Goal: Transaction & Acquisition: Purchase product/service

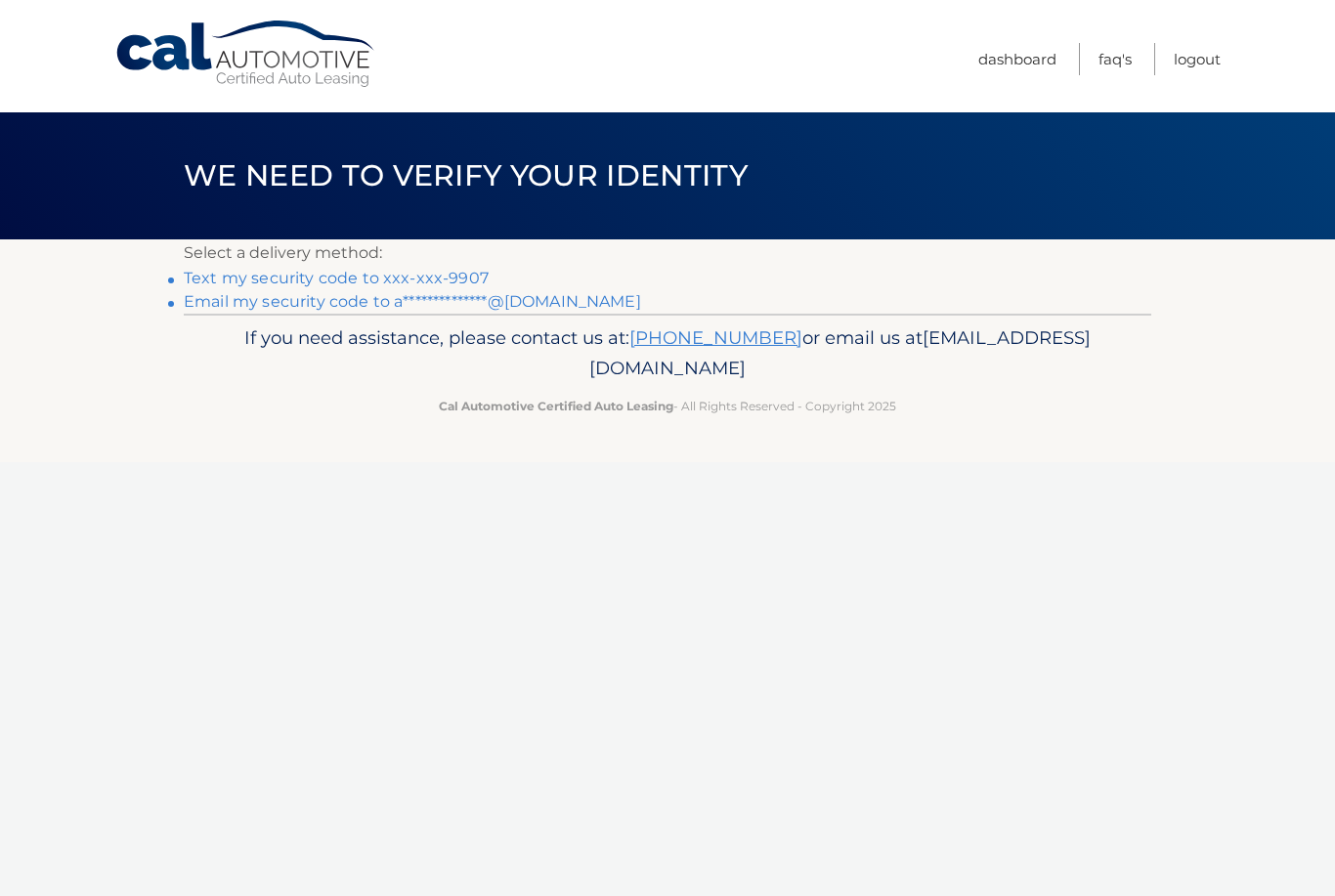
click at [408, 278] on link "Text my security code to xxx-xxx-9907" at bounding box center [336, 278] width 305 height 19
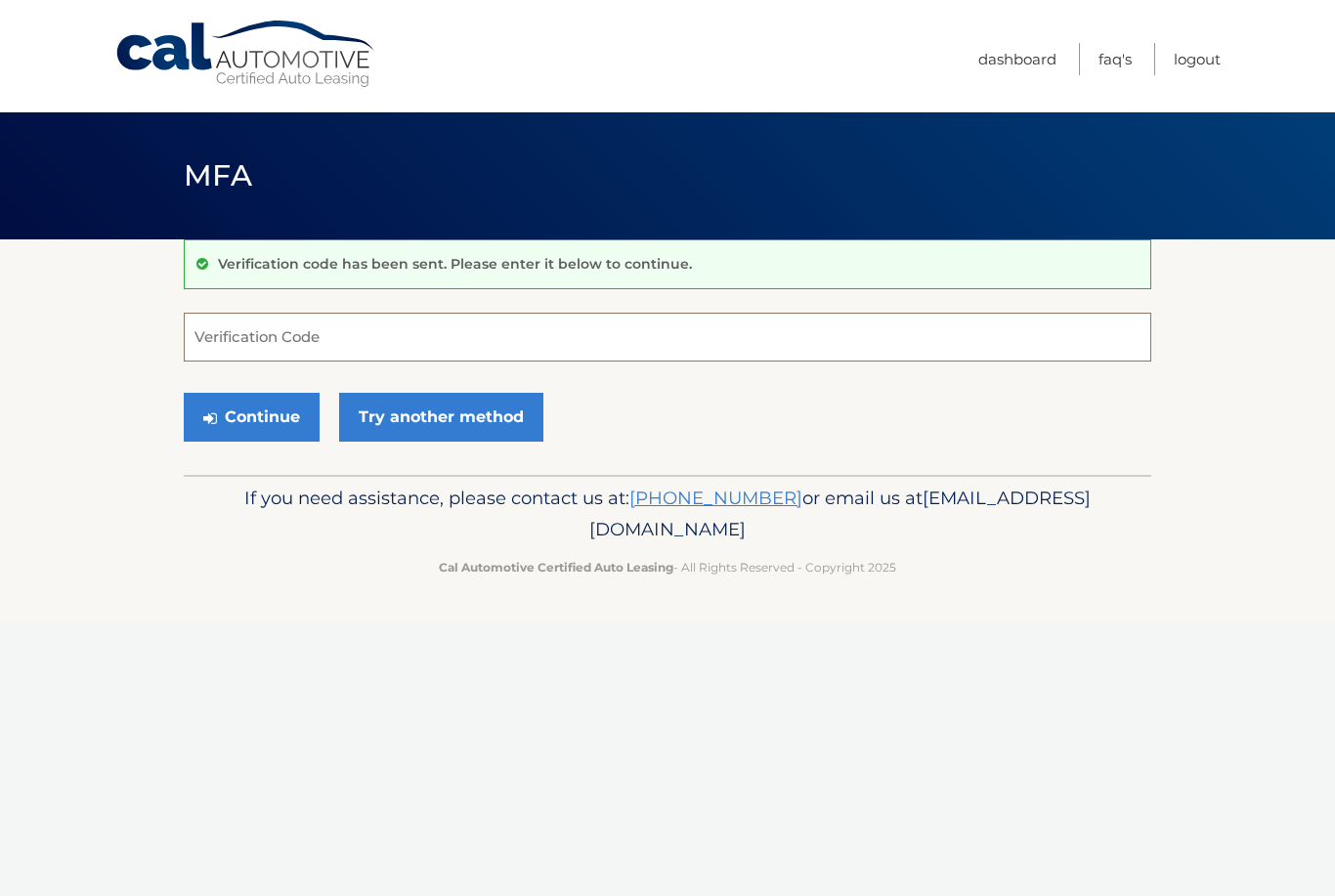
click at [438, 335] on input "Verification Code" at bounding box center [667, 336] width 967 height 49
type input "564480"
click at [244, 425] on button "Continue" at bounding box center [251, 416] width 136 height 49
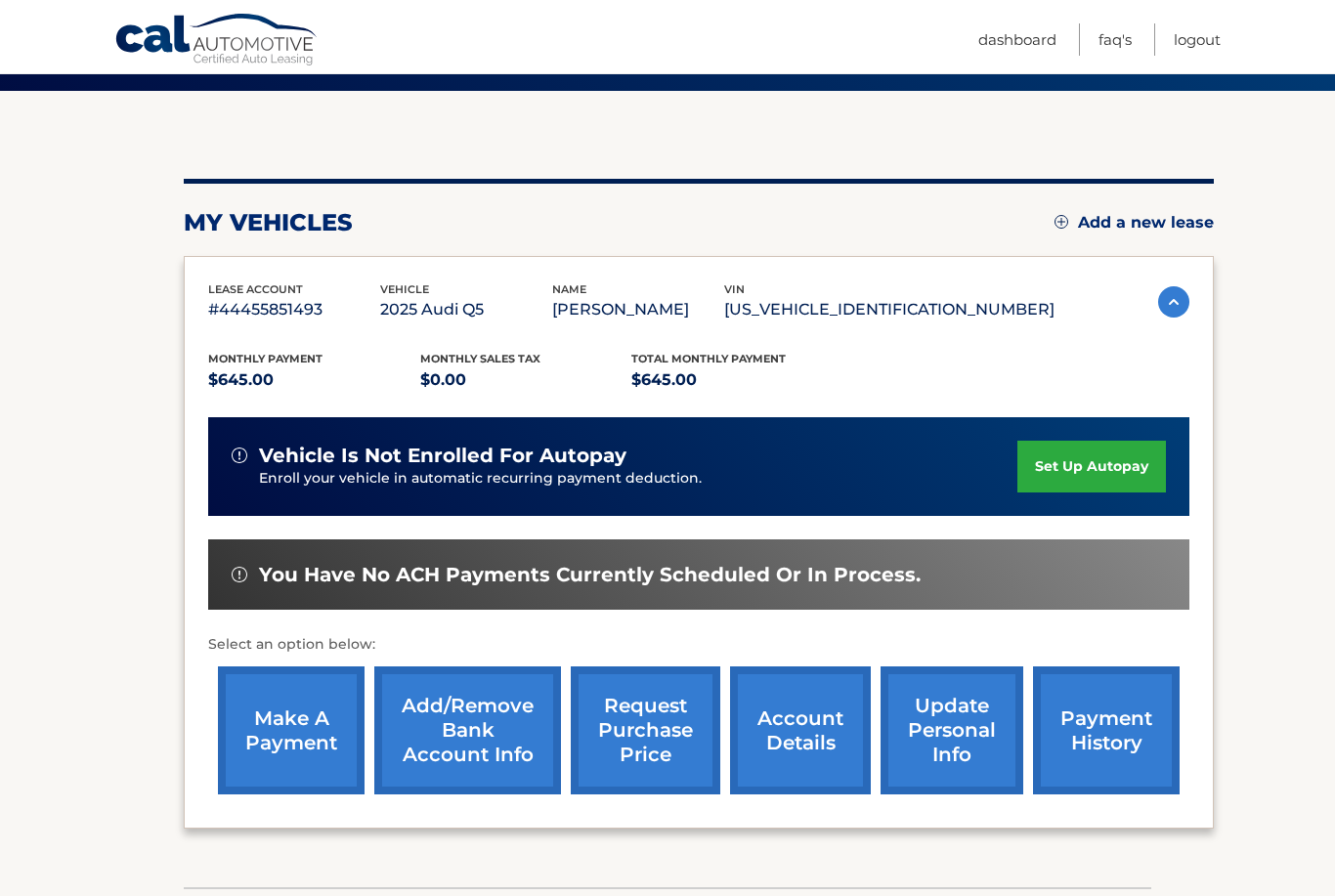
scroll to position [156, 0]
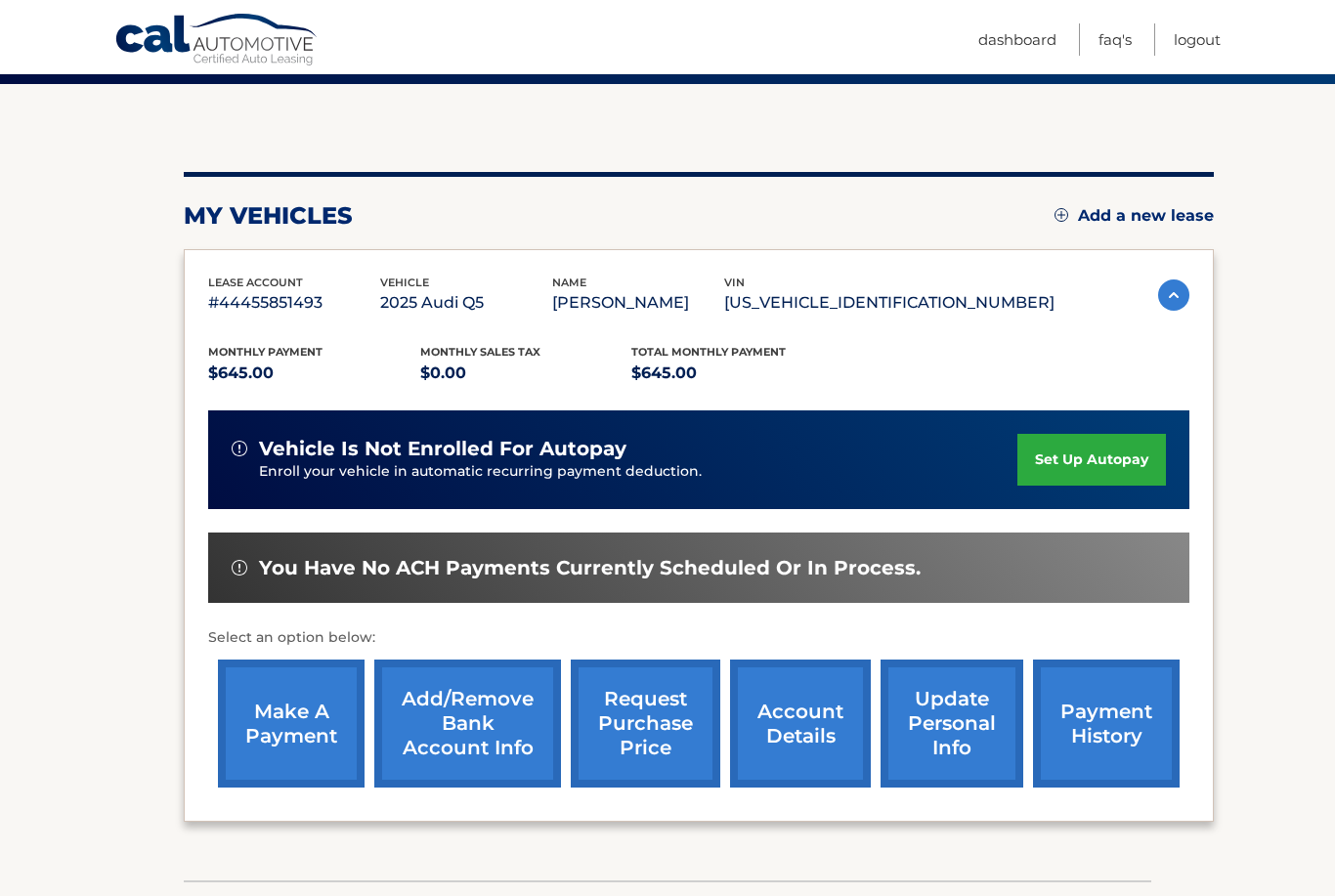
click at [283, 734] on link "make a payment" at bounding box center [291, 723] width 147 height 128
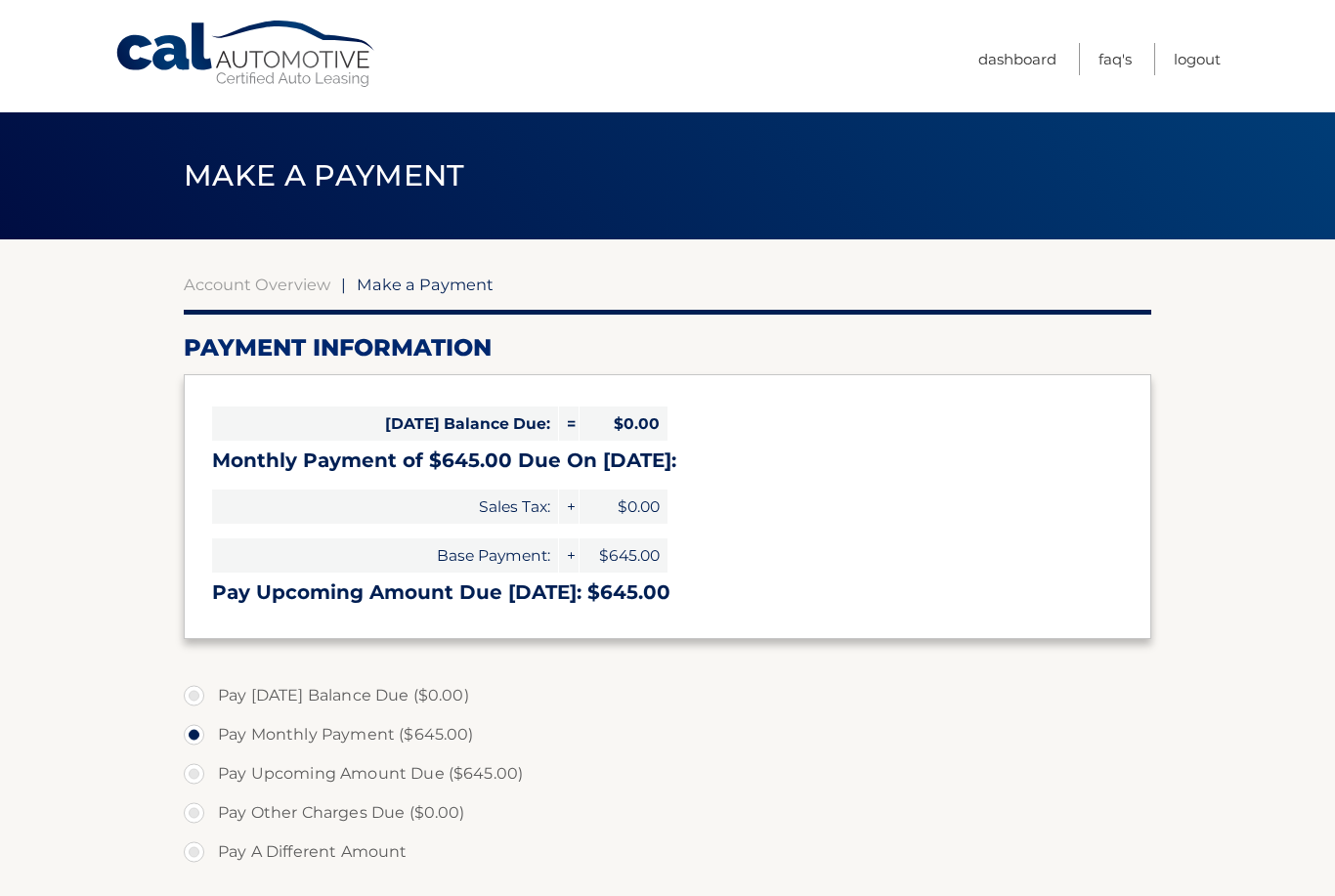
select select "YmRhZTkzZjctMmVlOS00YTVhLTlhYTUtYTBhMzU1NDA4Yjk5"
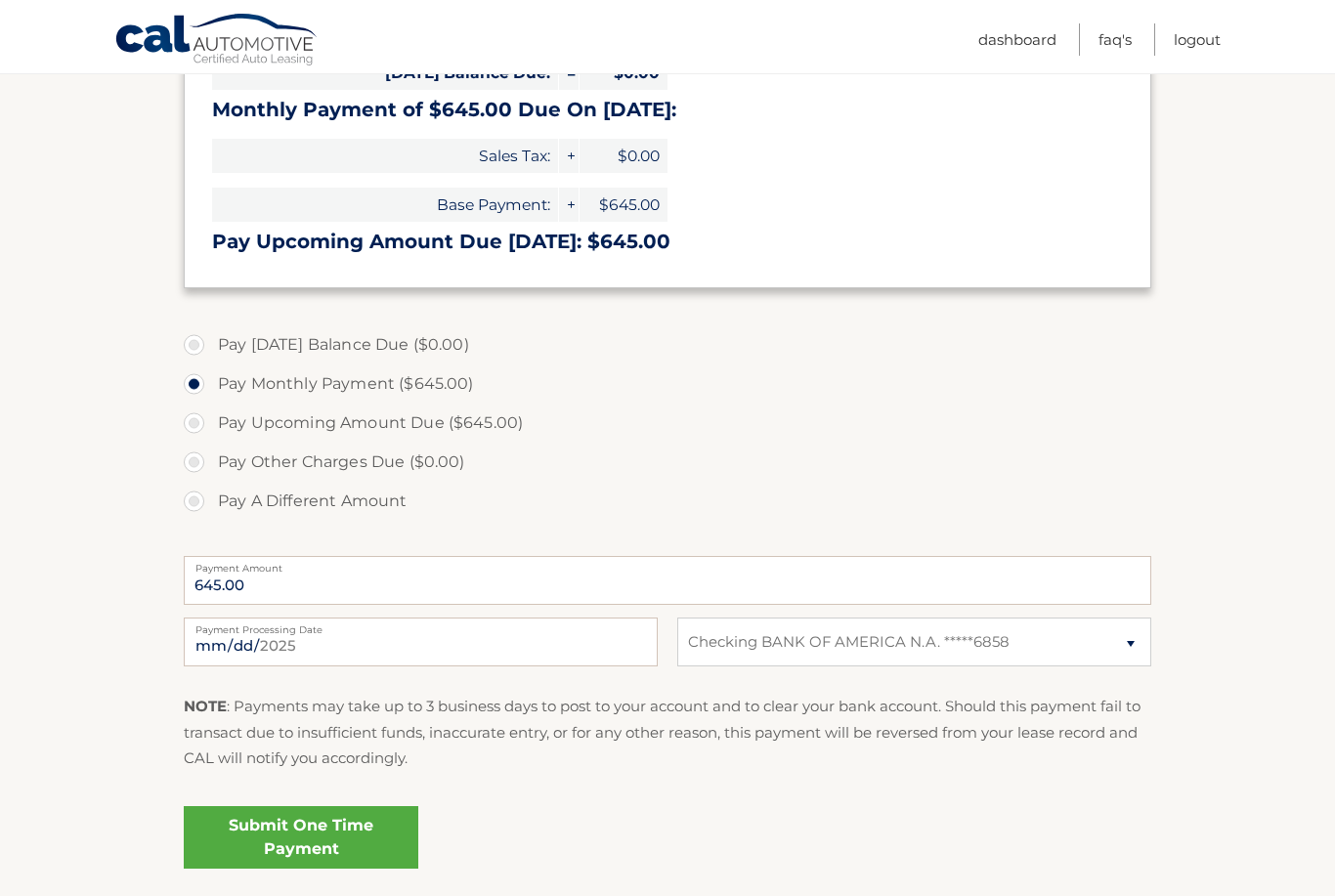
scroll to position [355, 0]
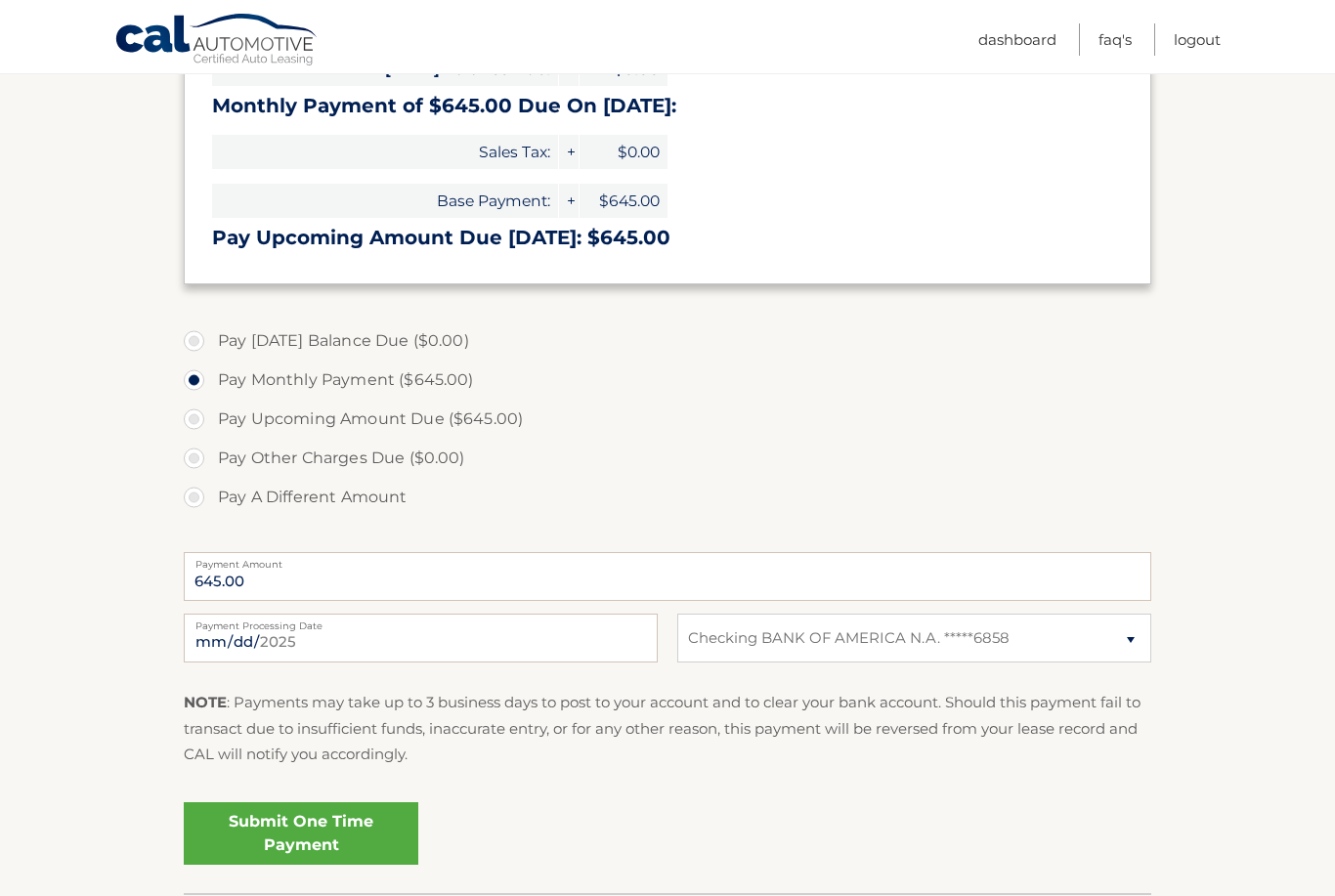
click at [315, 820] on link "Submit One Time Payment" at bounding box center [300, 833] width 235 height 62
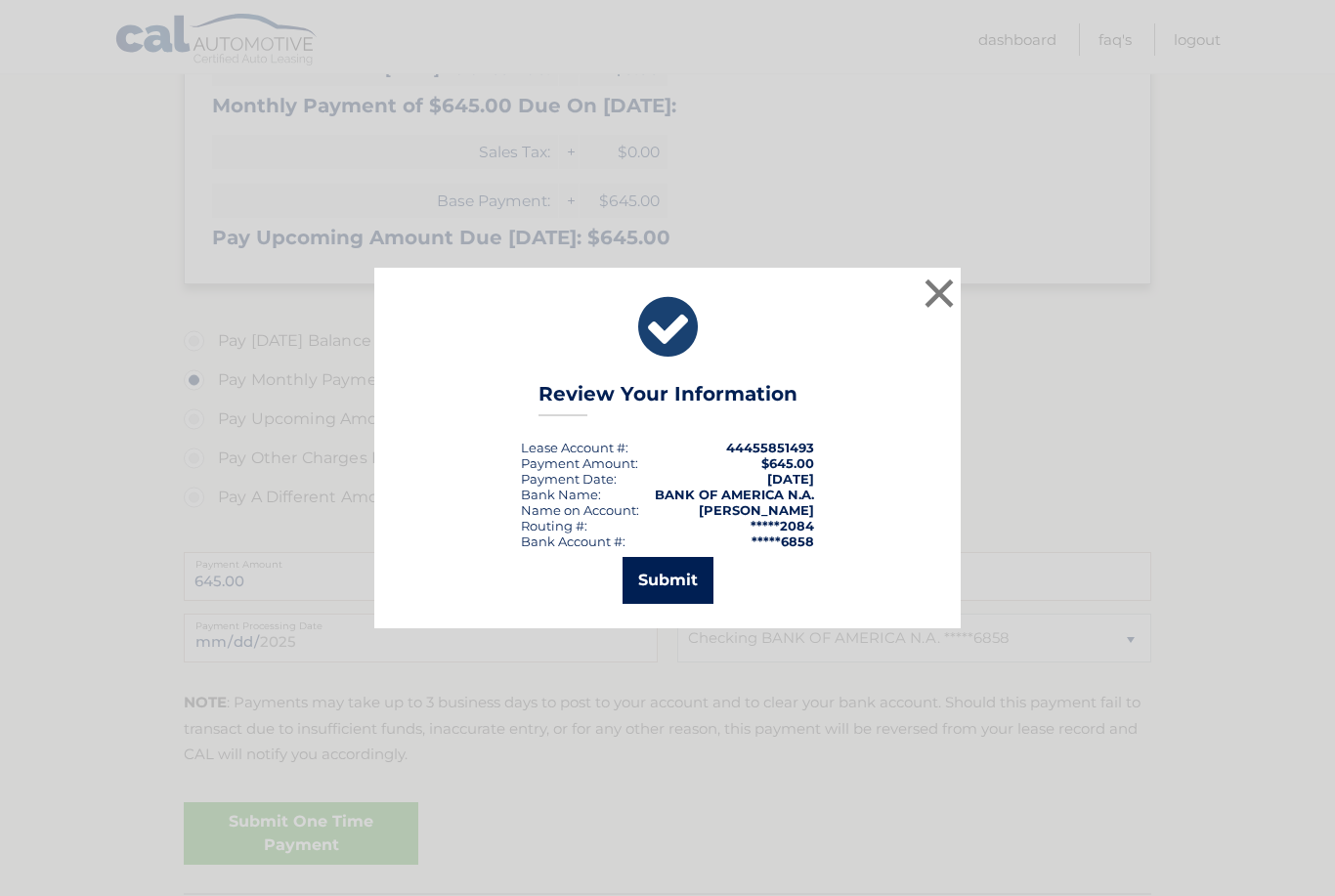
click at [678, 604] on button "Submit" at bounding box center [668, 580] width 91 height 47
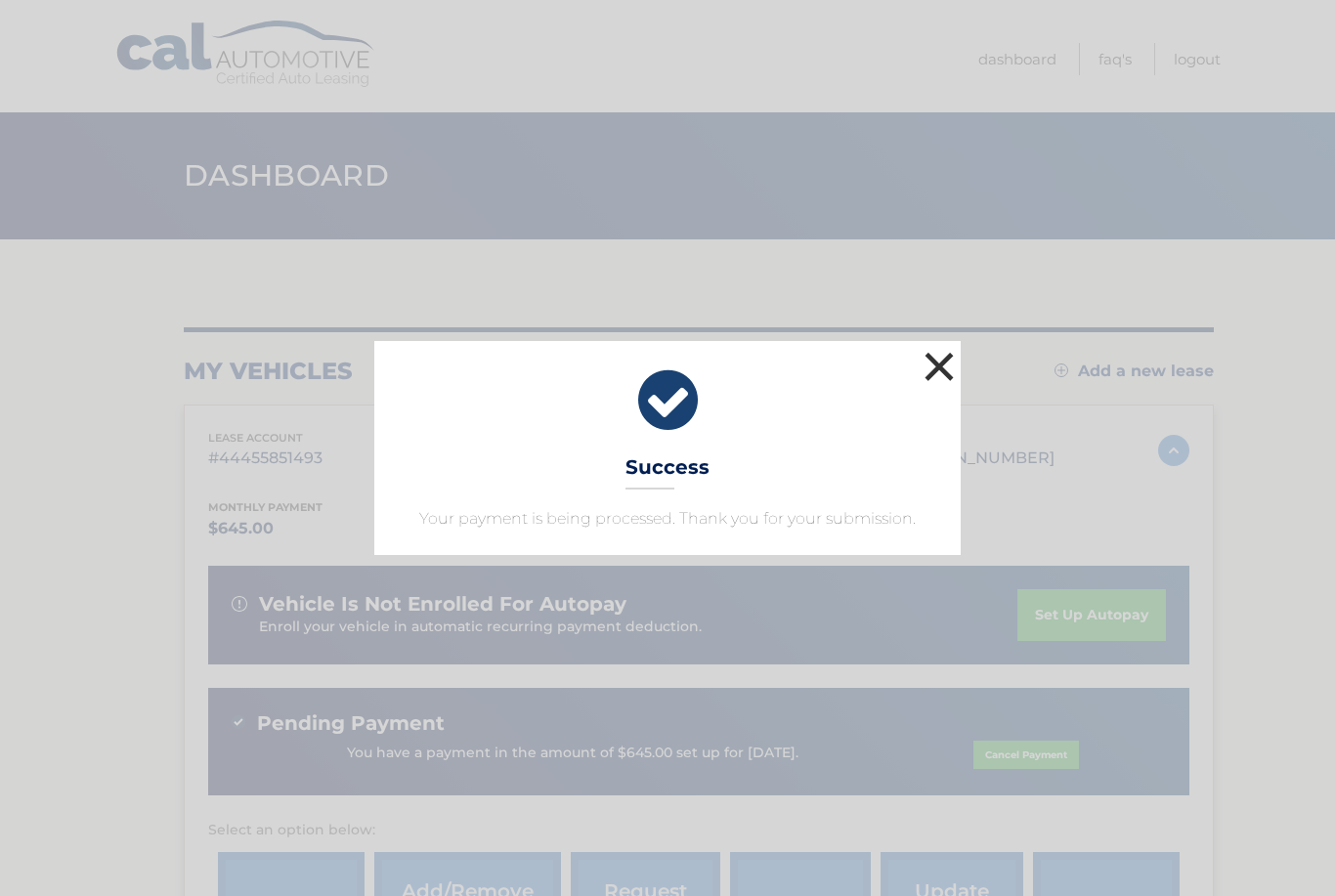
click at [942, 368] on button "×" at bounding box center [939, 366] width 39 height 39
